Goal: Find specific page/section

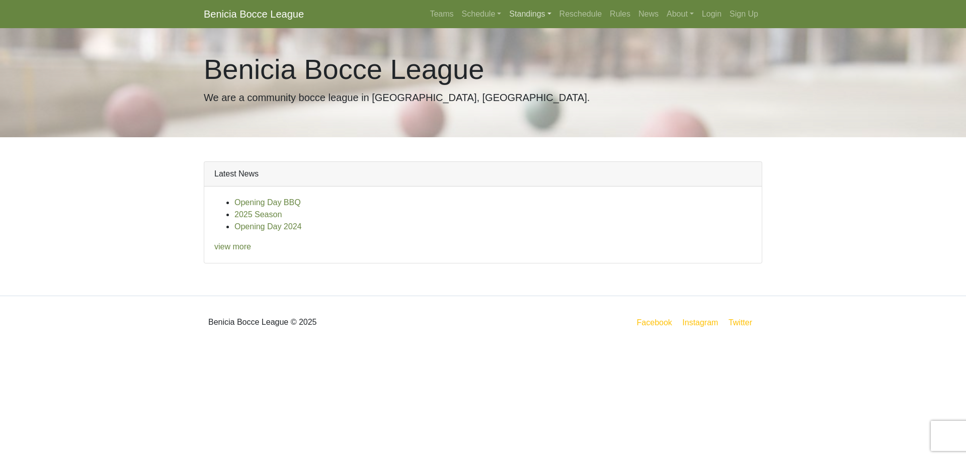
click at [532, 15] on link "Standings" at bounding box center [530, 14] width 50 height 20
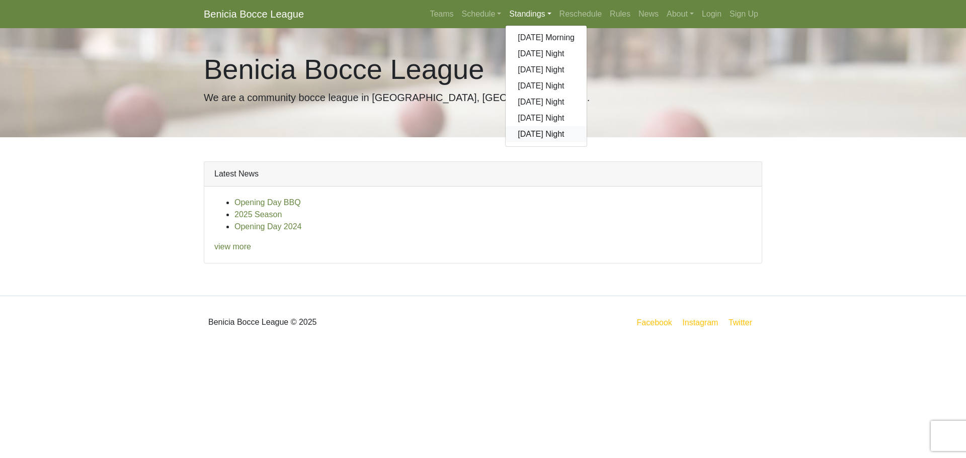
click at [541, 134] on link "[DATE] Night" at bounding box center [545, 134] width 81 height 16
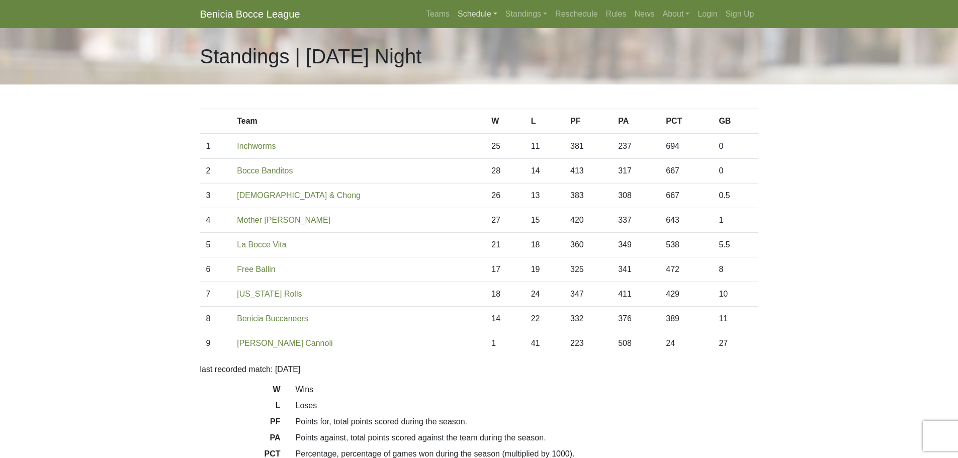
click at [477, 14] on link "Schedule" at bounding box center [478, 14] width 48 height 20
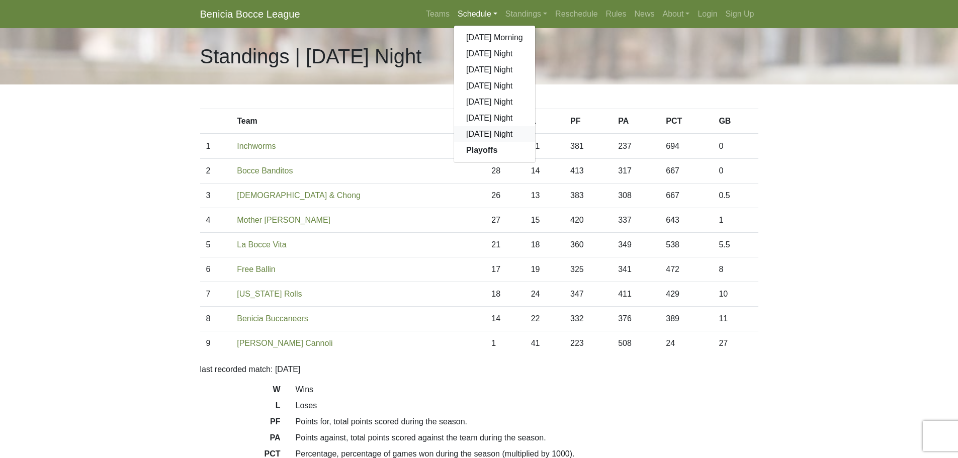
click at [488, 134] on link "[DATE] Night" at bounding box center [494, 134] width 81 height 16
